Goal: Task Accomplishment & Management: Manage account settings

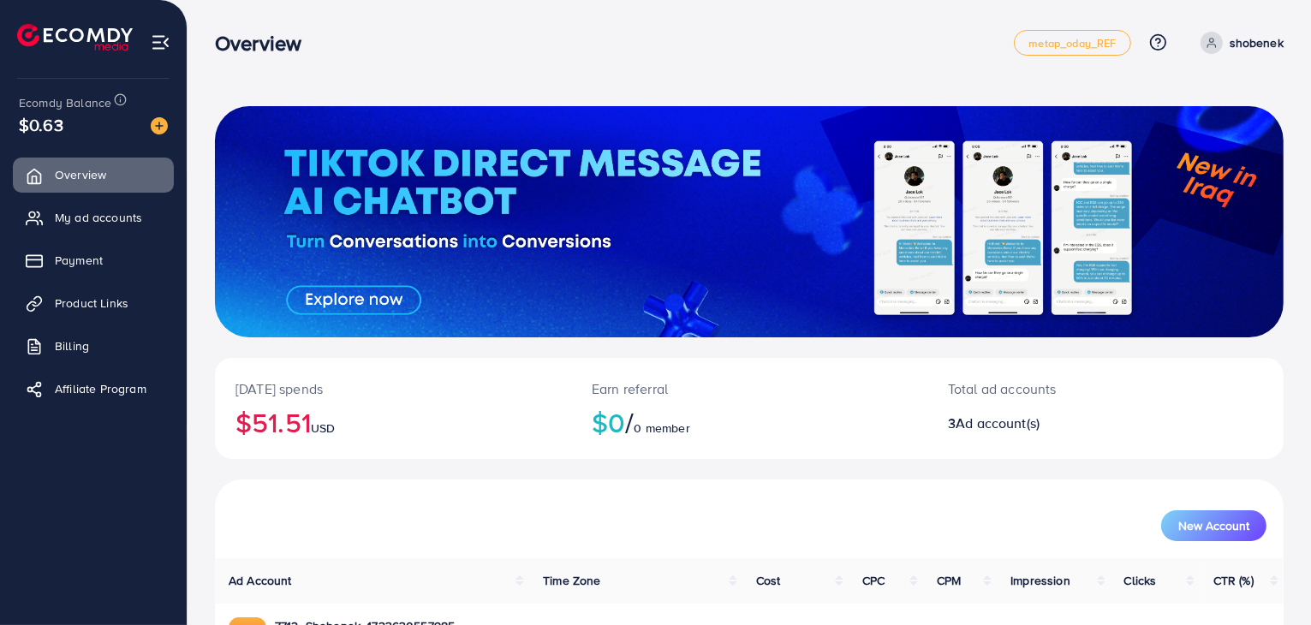
click at [83, 278] on ul "Overview My ad accounts Payment Product Links Billing Affiliate Program" at bounding box center [93, 287] width 187 height 273
click at [86, 268] on span "Payment" at bounding box center [83, 260] width 48 height 17
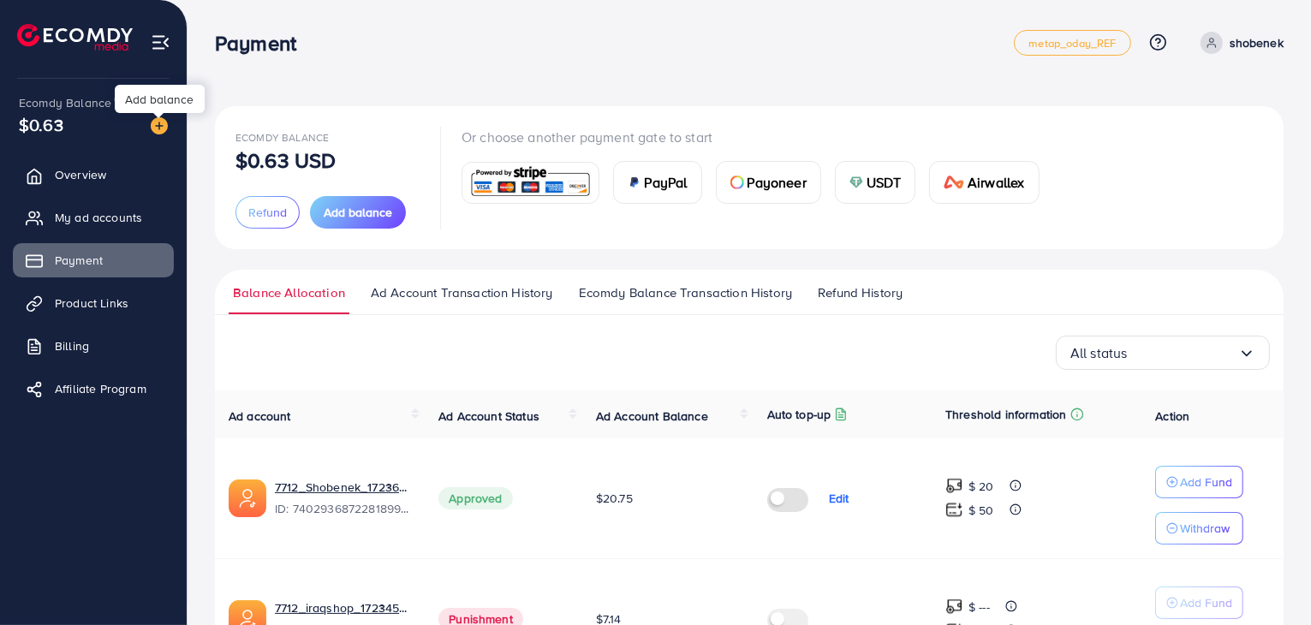
click at [164, 129] on img at bounding box center [159, 125] width 17 height 17
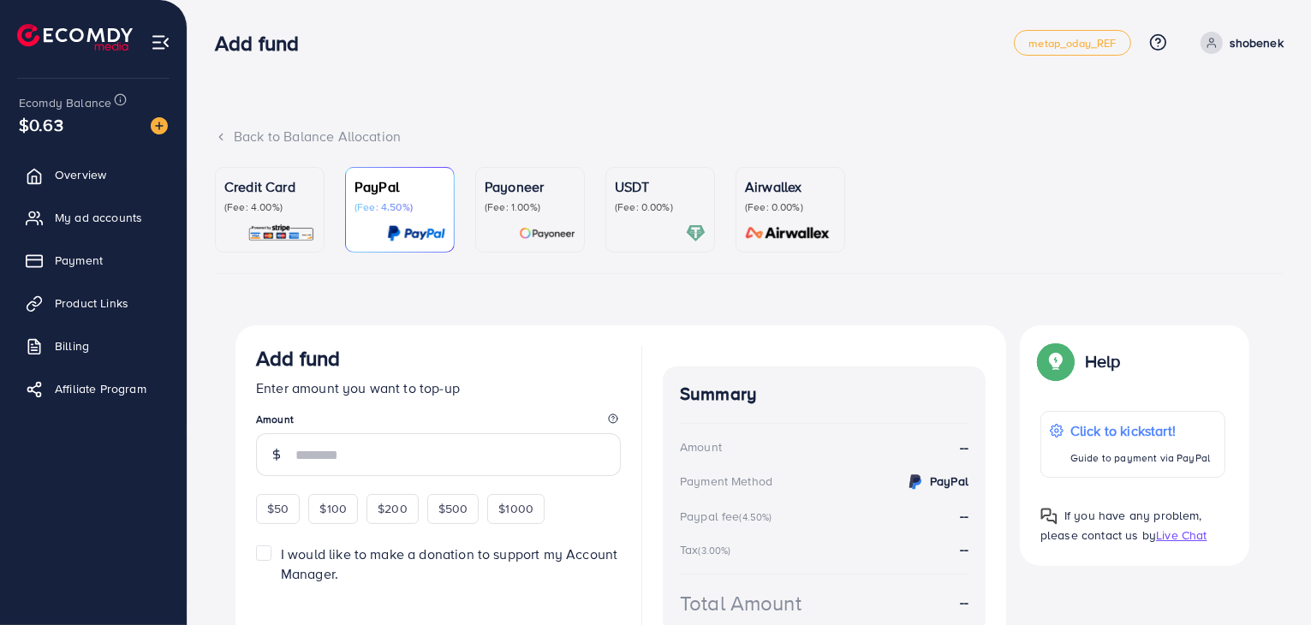
click at [306, 208] on p "(Fee: 4.00%)" at bounding box center [269, 207] width 91 height 14
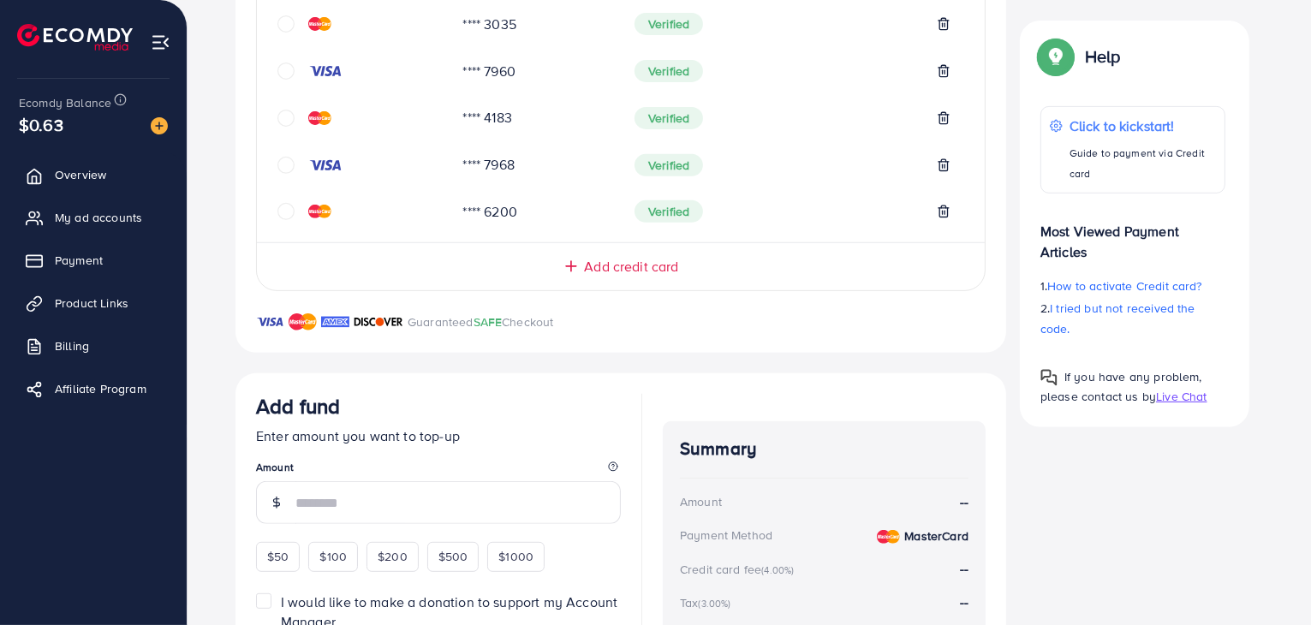
scroll to position [685, 0]
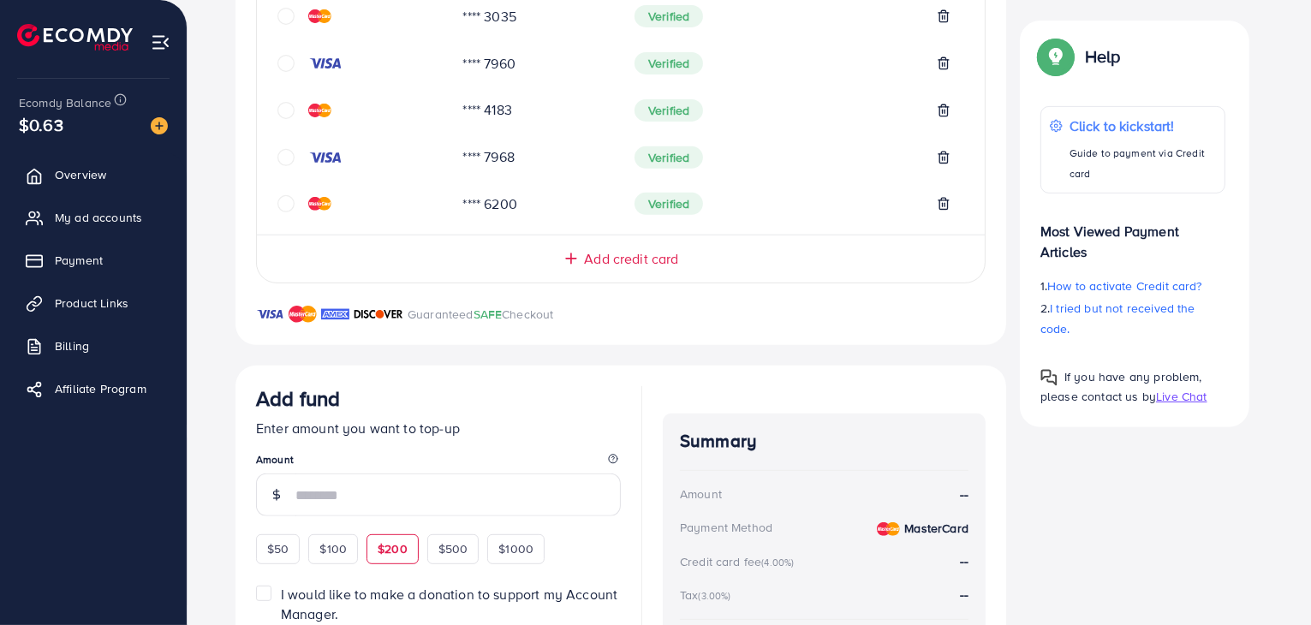
click at [389, 559] on div "$200" at bounding box center [392, 548] width 52 height 29
type input "***"
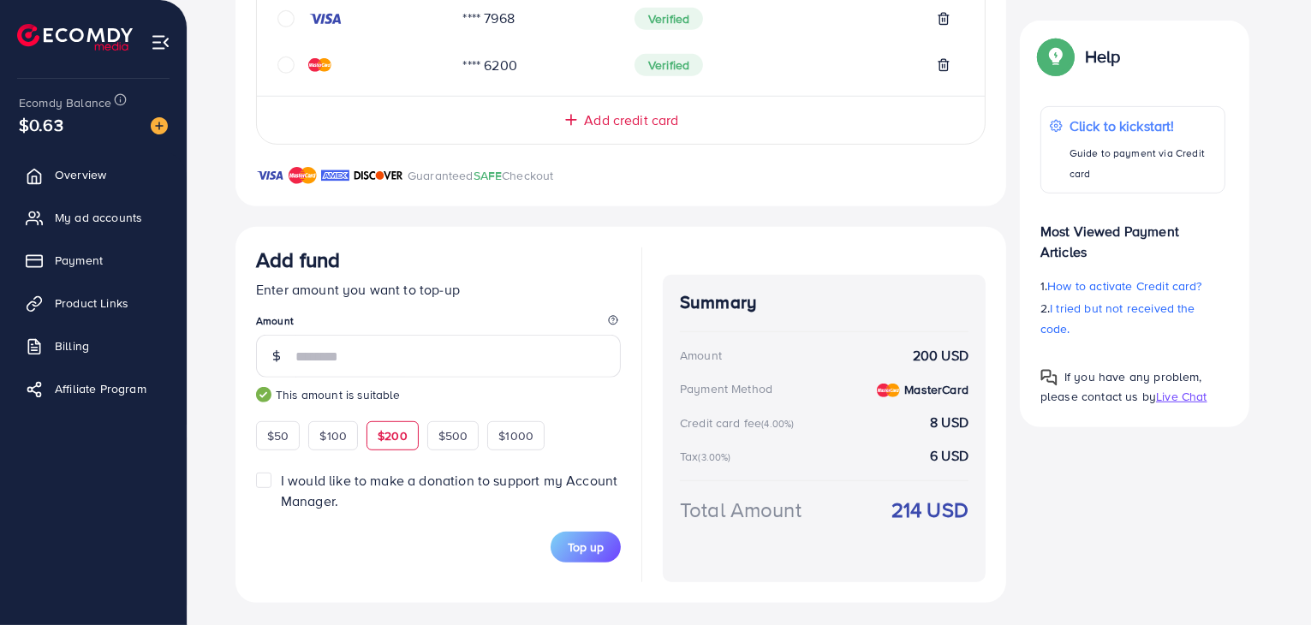
scroll to position [828, 0]
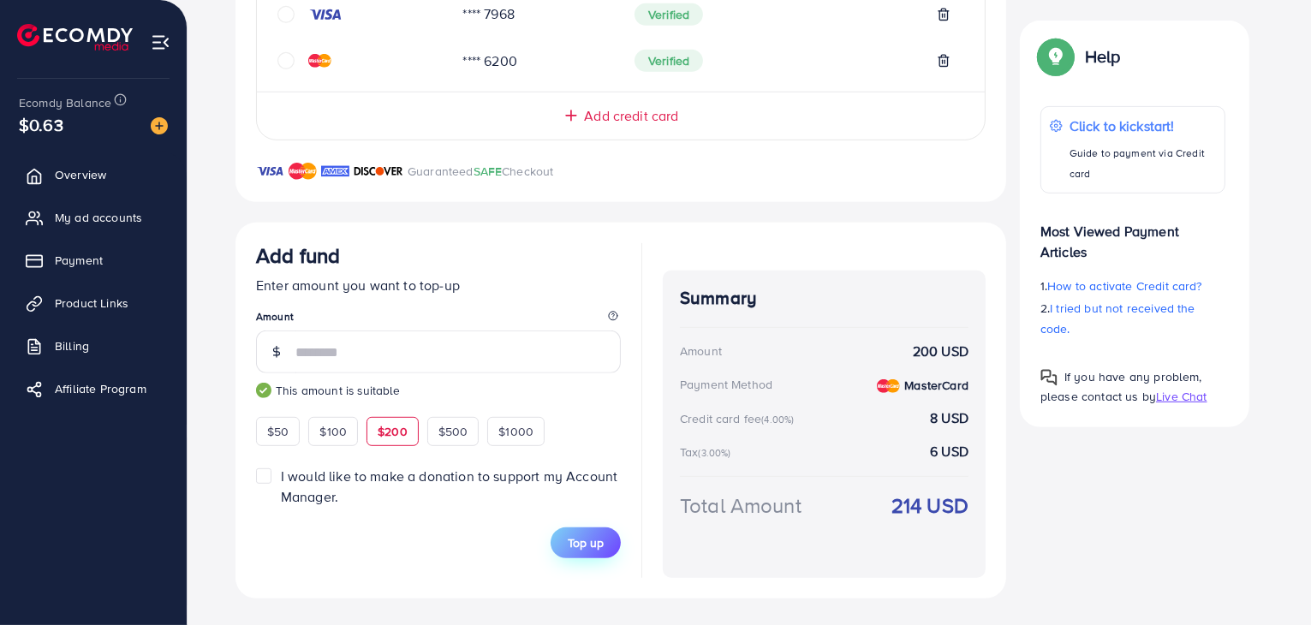
click at [596, 543] on span "Top up" at bounding box center [586, 542] width 36 height 17
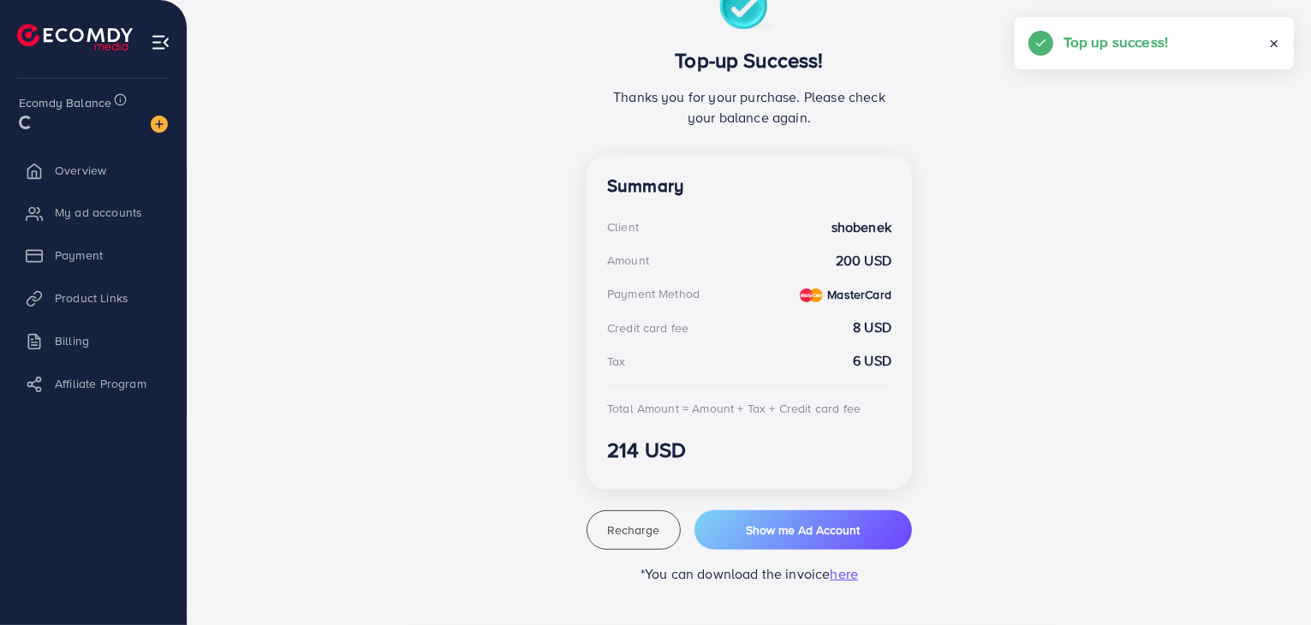
scroll to position [342, 0]
